Goal: Information Seeking & Learning: Learn about a topic

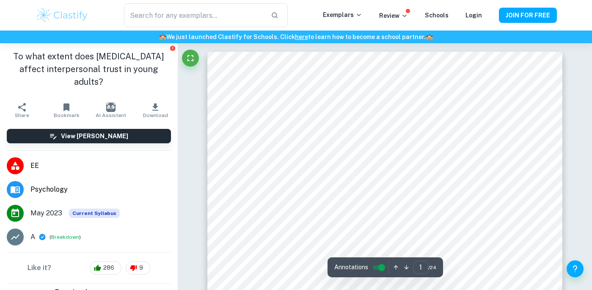
scroll to position [32, 0]
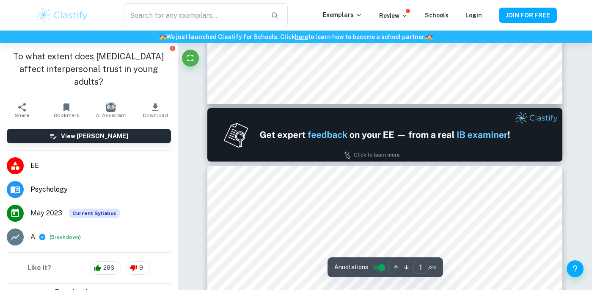
type input "2"
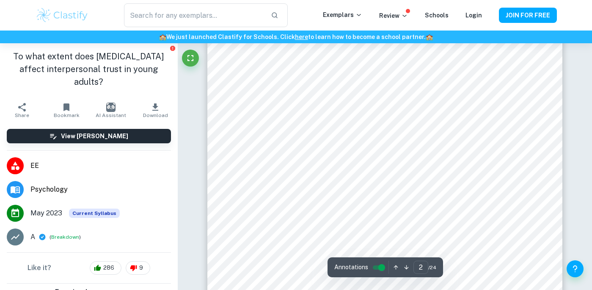
scroll to position [635, 0]
